Goal: Task Accomplishment & Management: Manage account settings

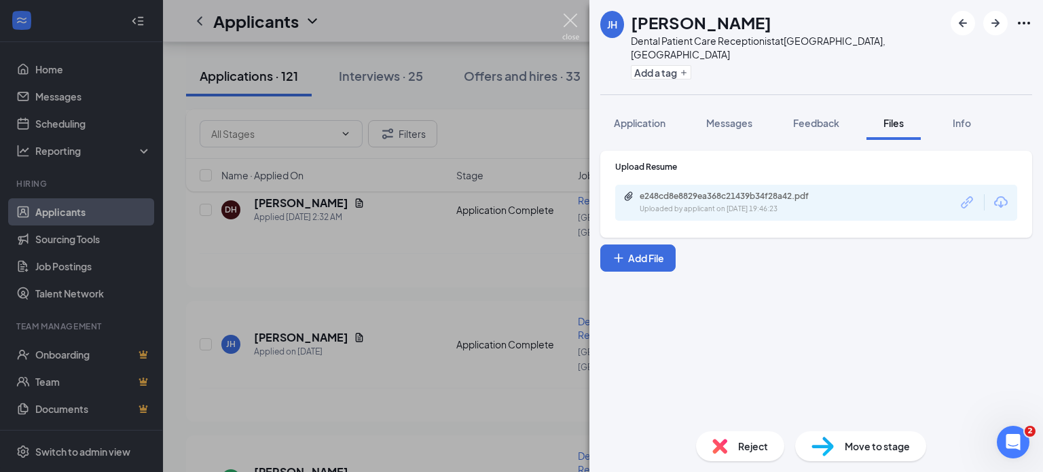
click at [569, 22] on img at bounding box center [570, 27] width 17 height 26
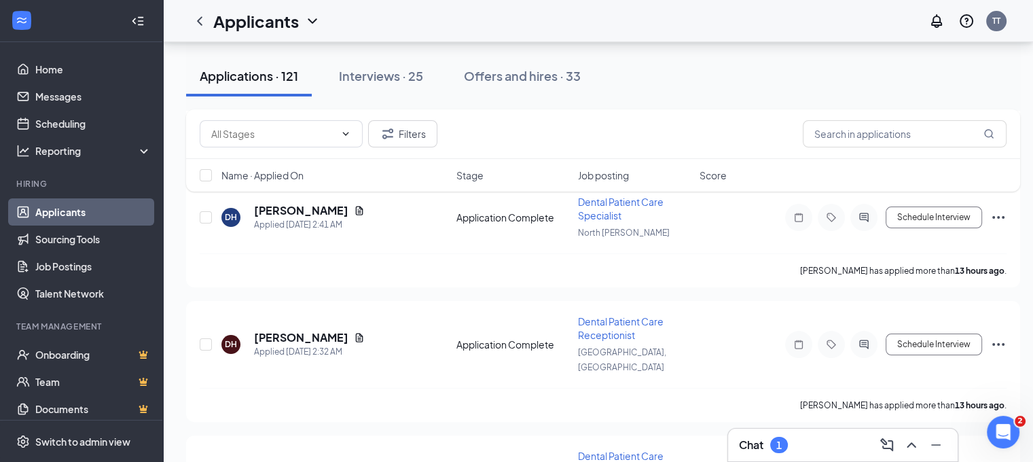
click at [804, 442] on div "Chat 1" at bounding box center [843, 445] width 208 height 22
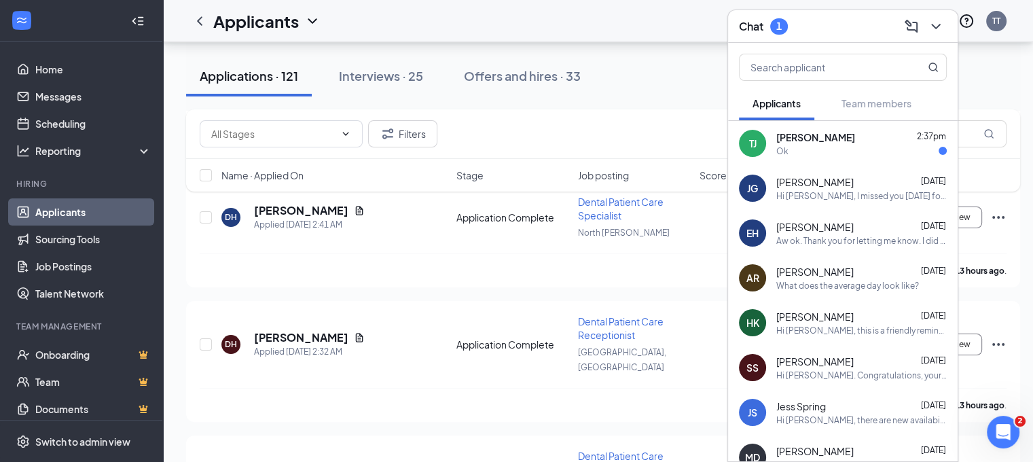
click at [850, 147] on div "Ok" at bounding box center [861, 151] width 170 height 12
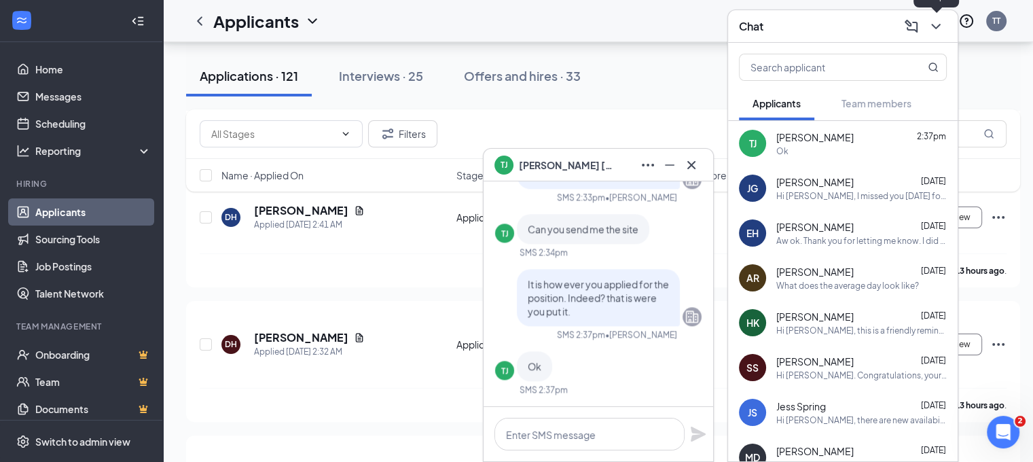
click at [940, 26] on icon "ChevronDown" at bounding box center [936, 26] width 16 height 16
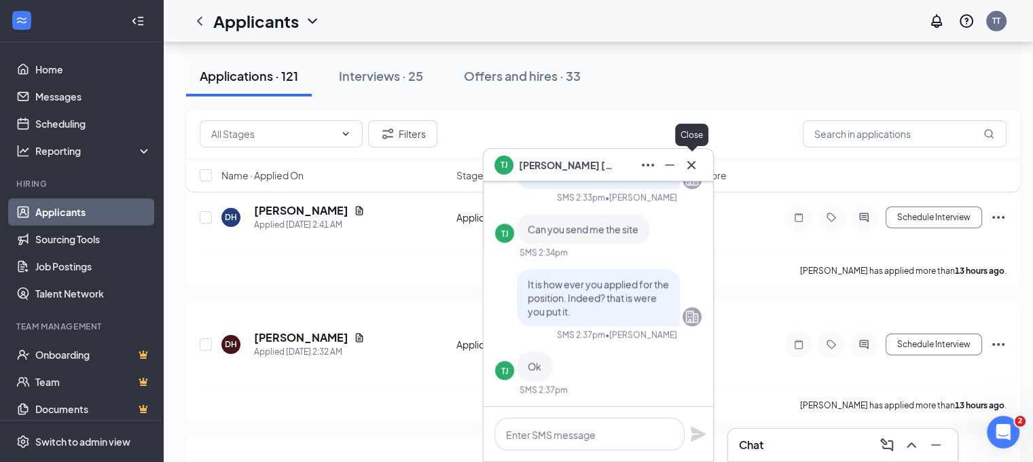
click at [687, 162] on icon "Cross" at bounding box center [691, 165] width 16 height 16
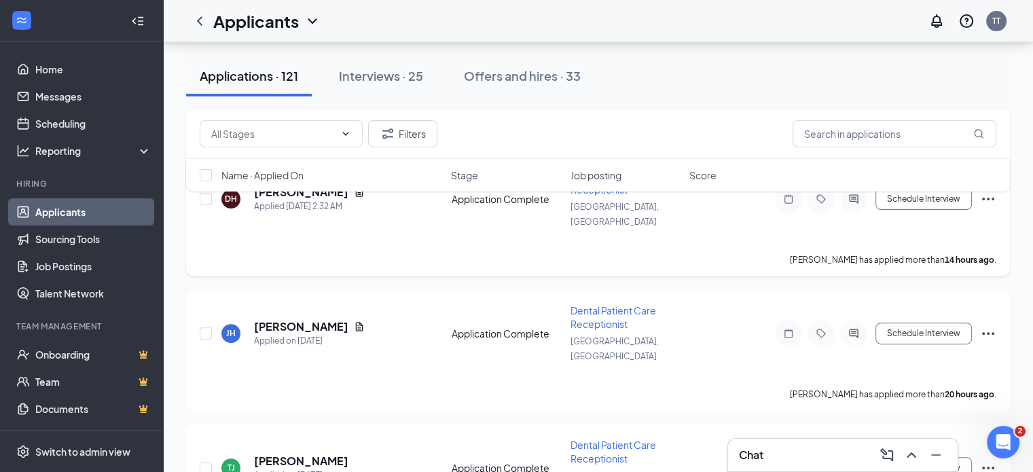
scroll to position [376, 0]
click at [553, 241] on div "Danica Hoy has applied more than 14 hours ago ." at bounding box center [598, 258] width 797 height 34
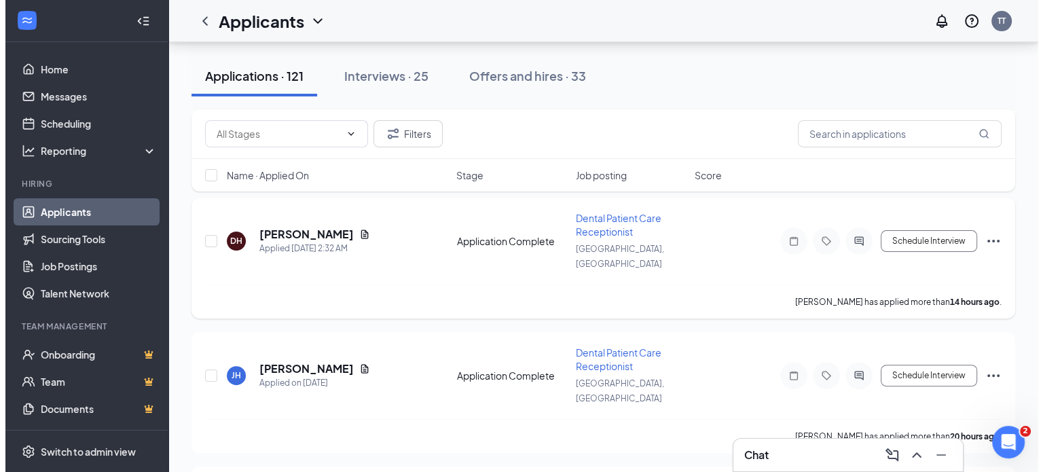
scroll to position [331, 0]
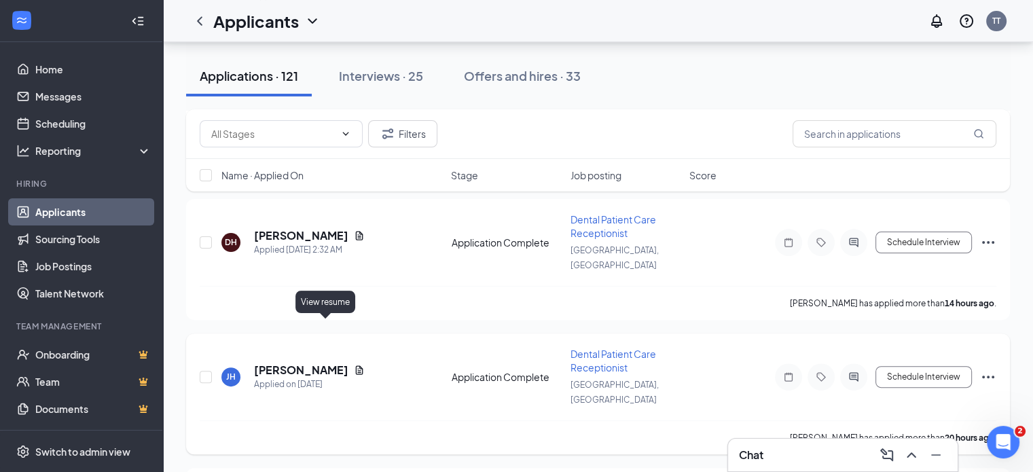
click at [354, 365] on icon "Document" at bounding box center [359, 370] width 11 height 11
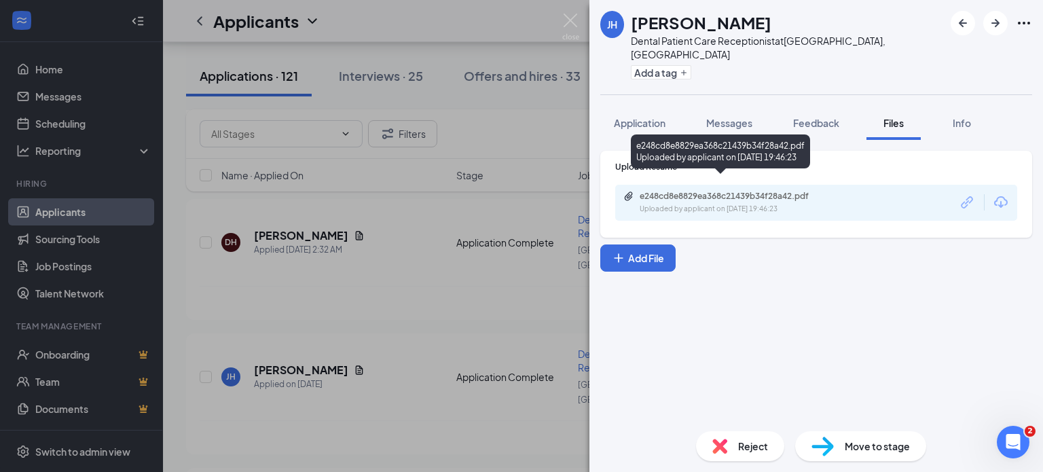
click at [721, 191] on div "e248cd8e8829ea368c21439b34f28a42.pdf" at bounding box center [735, 196] width 190 height 11
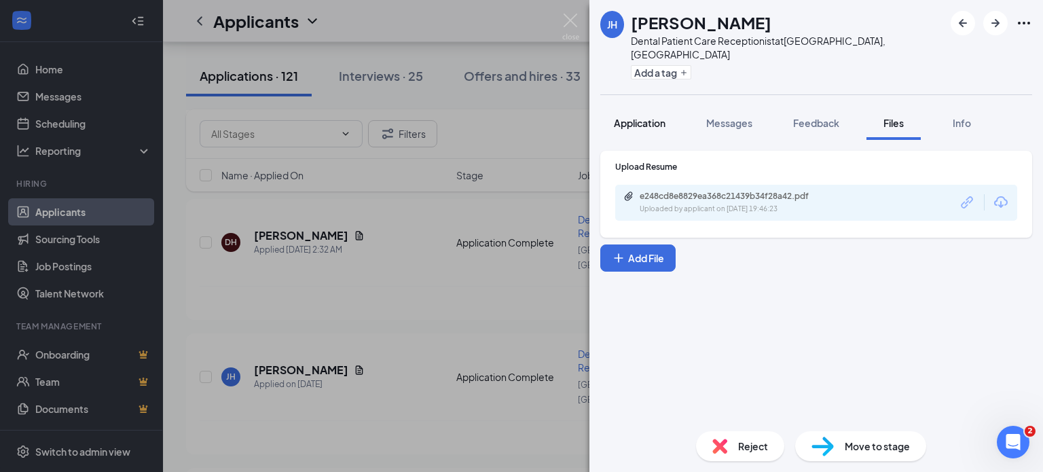
click at [661, 117] on span "Application" at bounding box center [640, 123] width 52 height 12
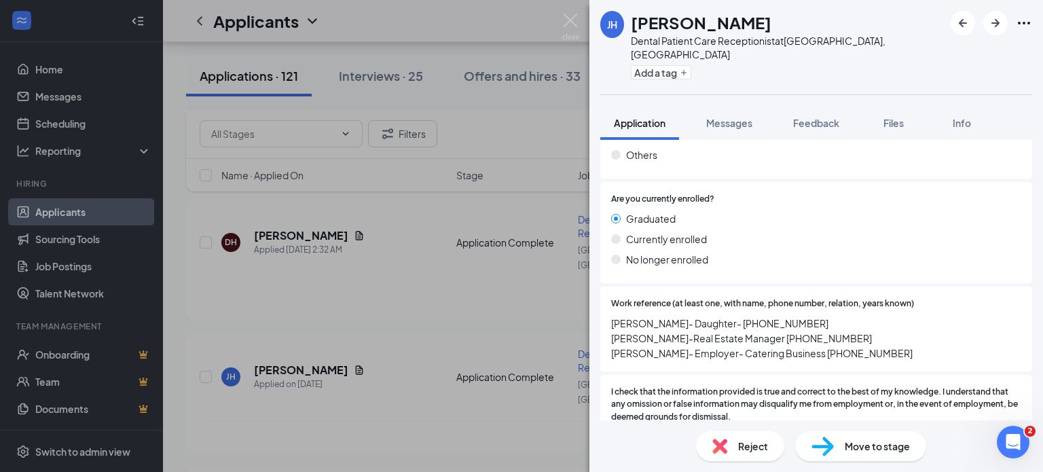
scroll to position [1880, 0]
click at [668, 210] on span "Graduated" at bounding box center [651, 217] width 50 height 15
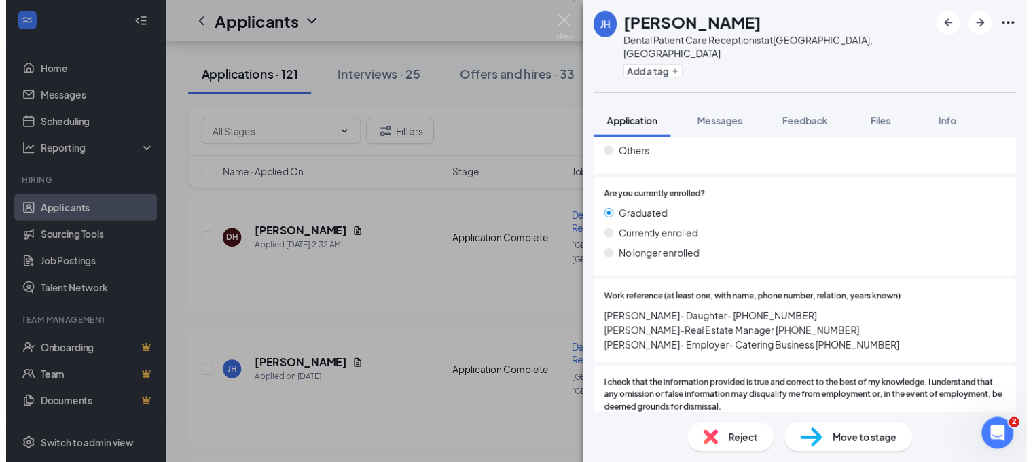
scroll to position [1908, 0]
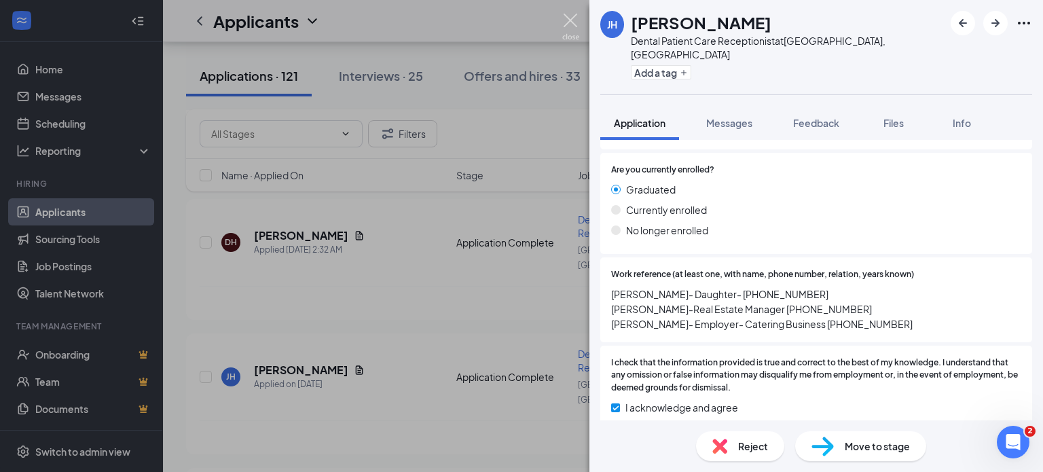
click at [570, 18] on img at bounding box center [570, 27] width 17 height 26
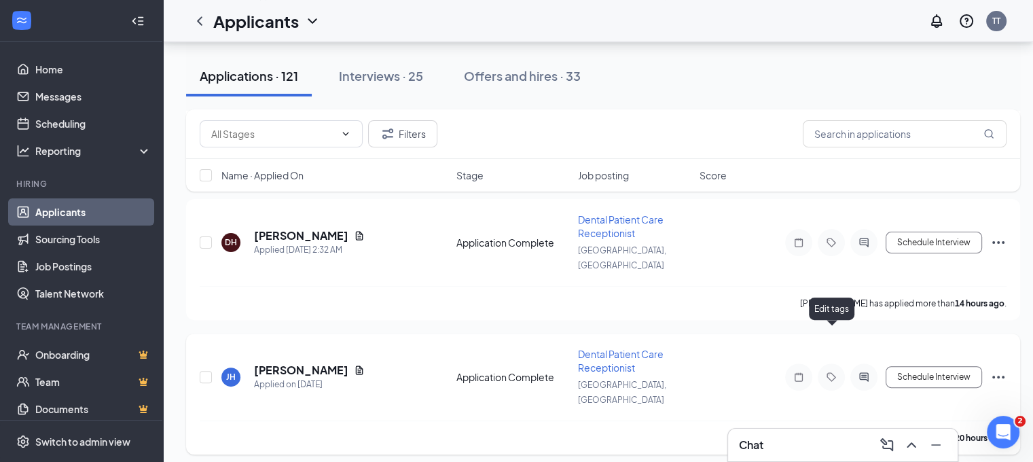
click at [831, 371] on icon "Tag" at bounding box center [831, 376] width 16 height 11
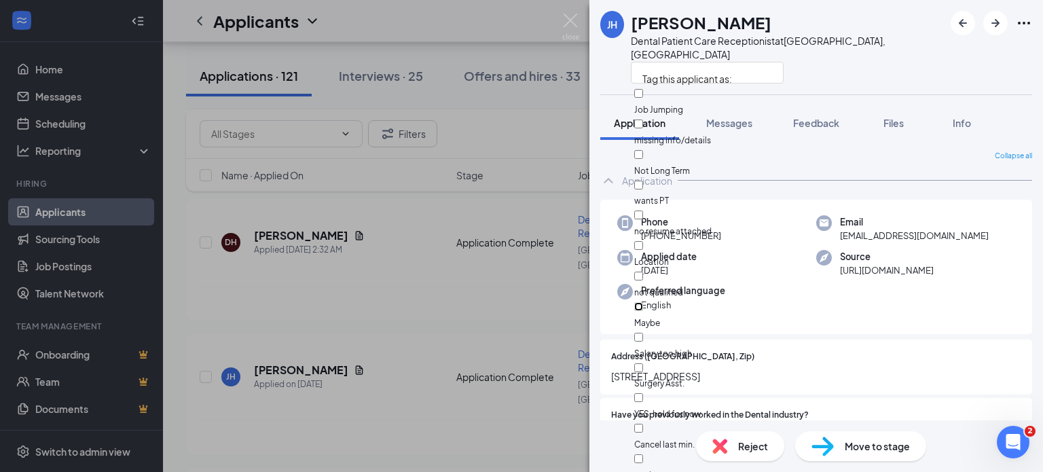
click at [643, 302] on input "Maybe" at bounding box center [638, 306] width 9 height 9
checkbox input "true"
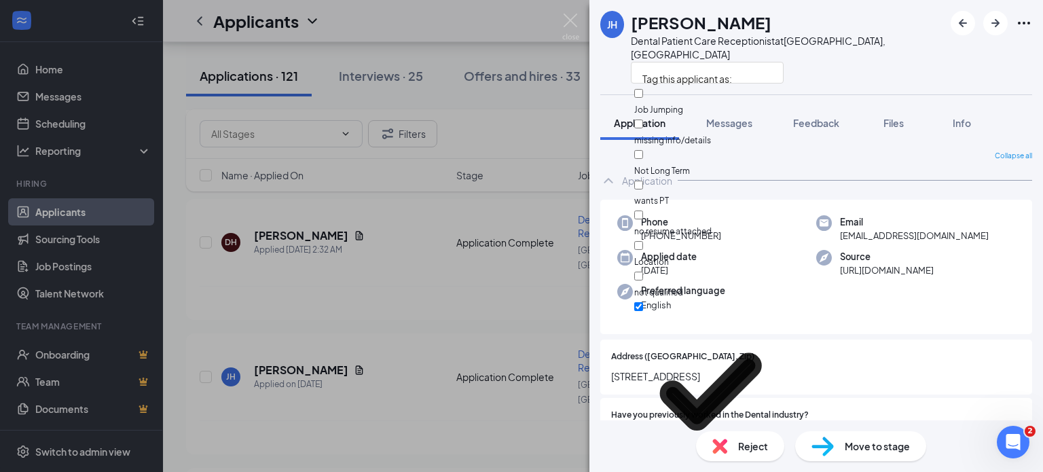
click at [608, 70] on div "JH Julie Herron Dental Patient Care Receptionist at East Mesa, AZ" at bounding box center [816, 47] width 454 height 94
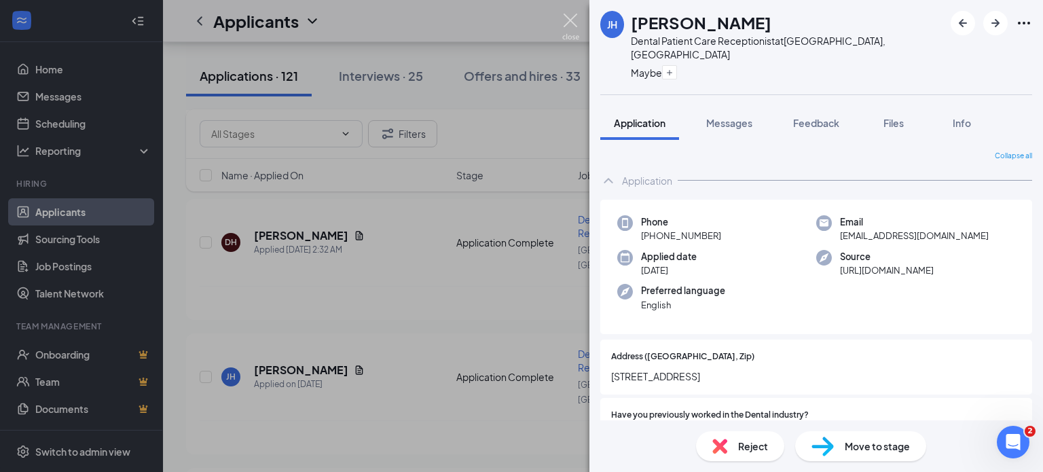
click at [568, 21] on img at bounding box center [570, 27] width 17 height 26
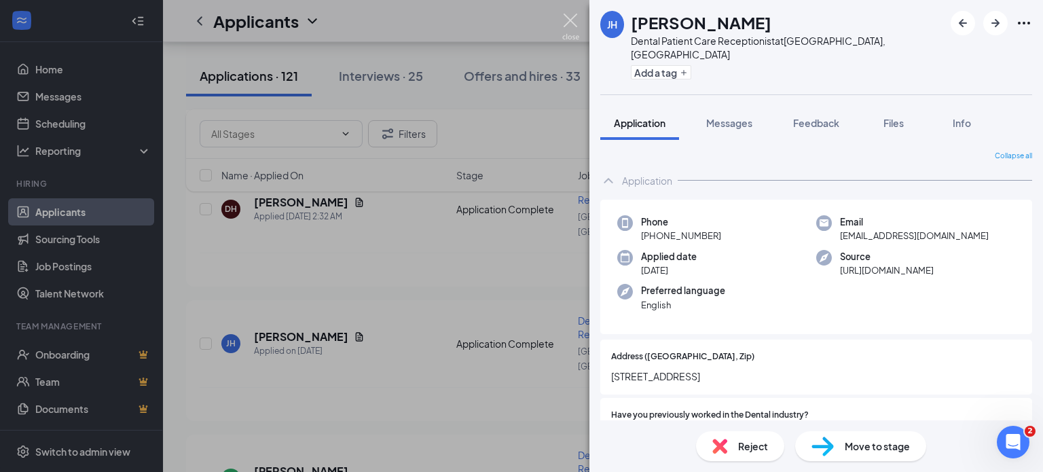
scroll to position [58, 0]
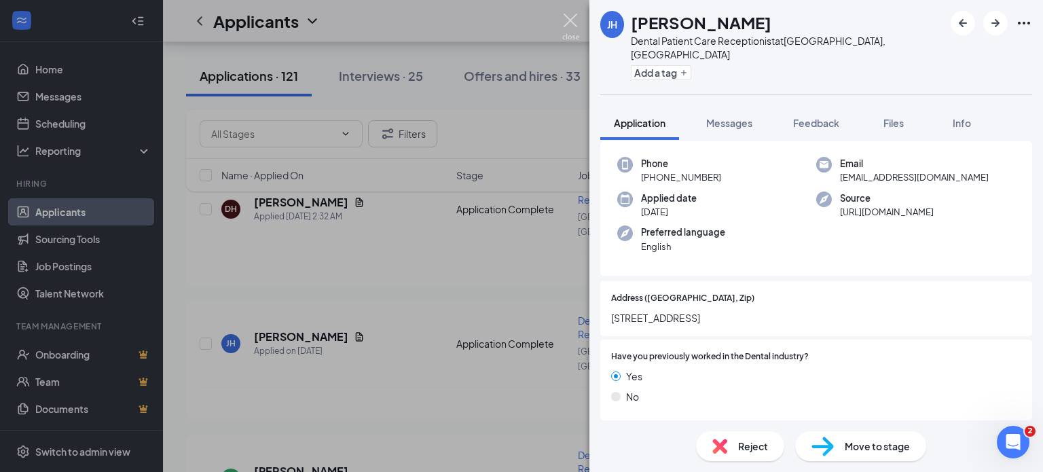
click at [570, 20] on img at bounding box center [570, 27] width 17 height 26
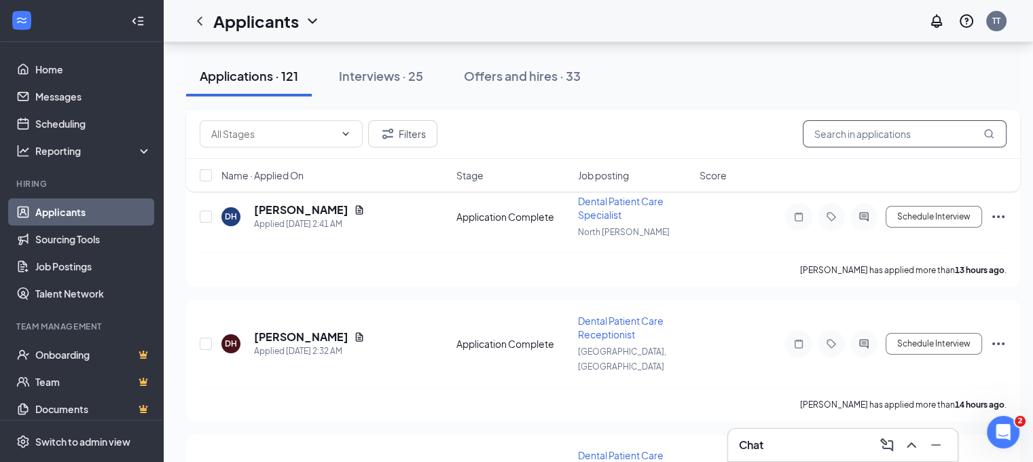
click at [837, 133] on input "text" at bounding box center [905, 133] width 204 height 27
click at [383, 72] on div "Interviews · 25" at bounding box center [381, 75] width 84 height 17
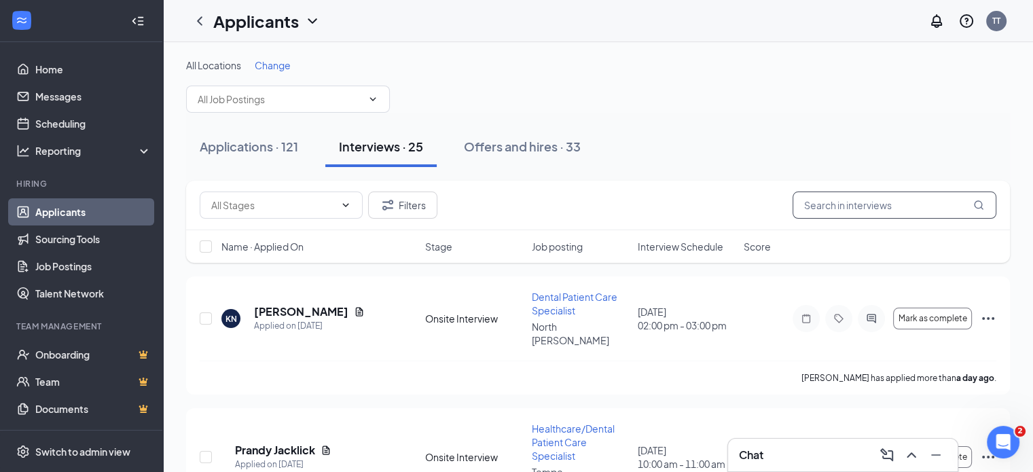
click at [831, 204] on input "text" at bounding box center [894, 204] width 204 height 27
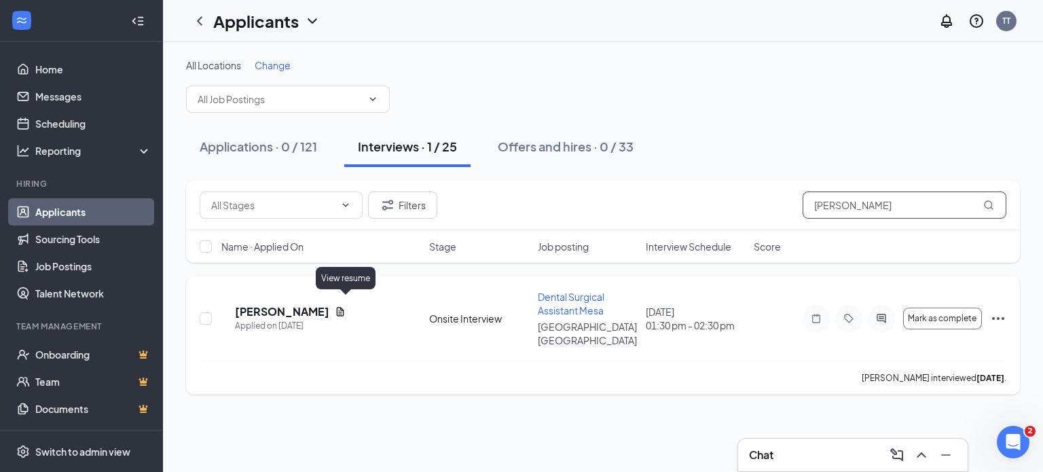
type input "[PERSON_NAME]"
click at [344, 307] on icon "Document" at bounding box center [340, 311] width 7 height 9
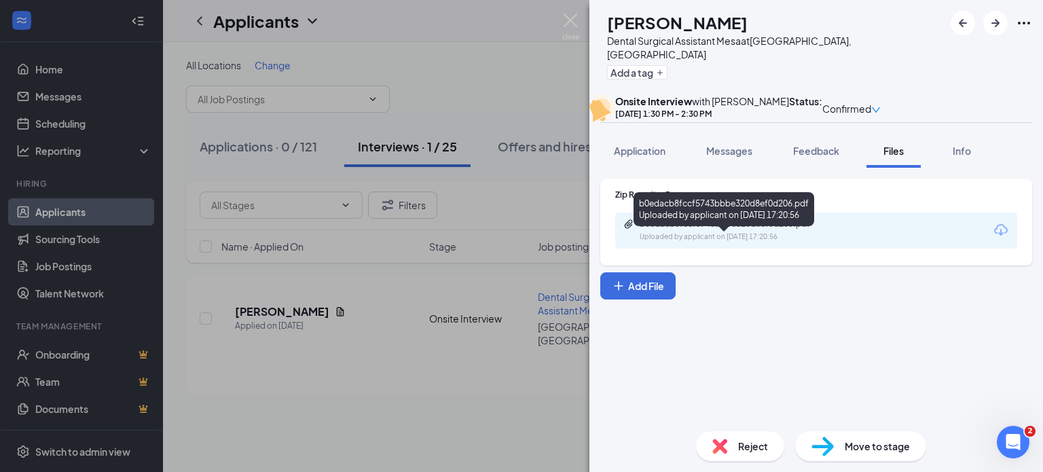
click at [718, 230] on div "b0edacb8fccf5743bbbe320d8ef0d206.pdf" at bounding box center [735, 224] width 190 height 11
